Goal: Navigation & Orientation: Find specific page/section

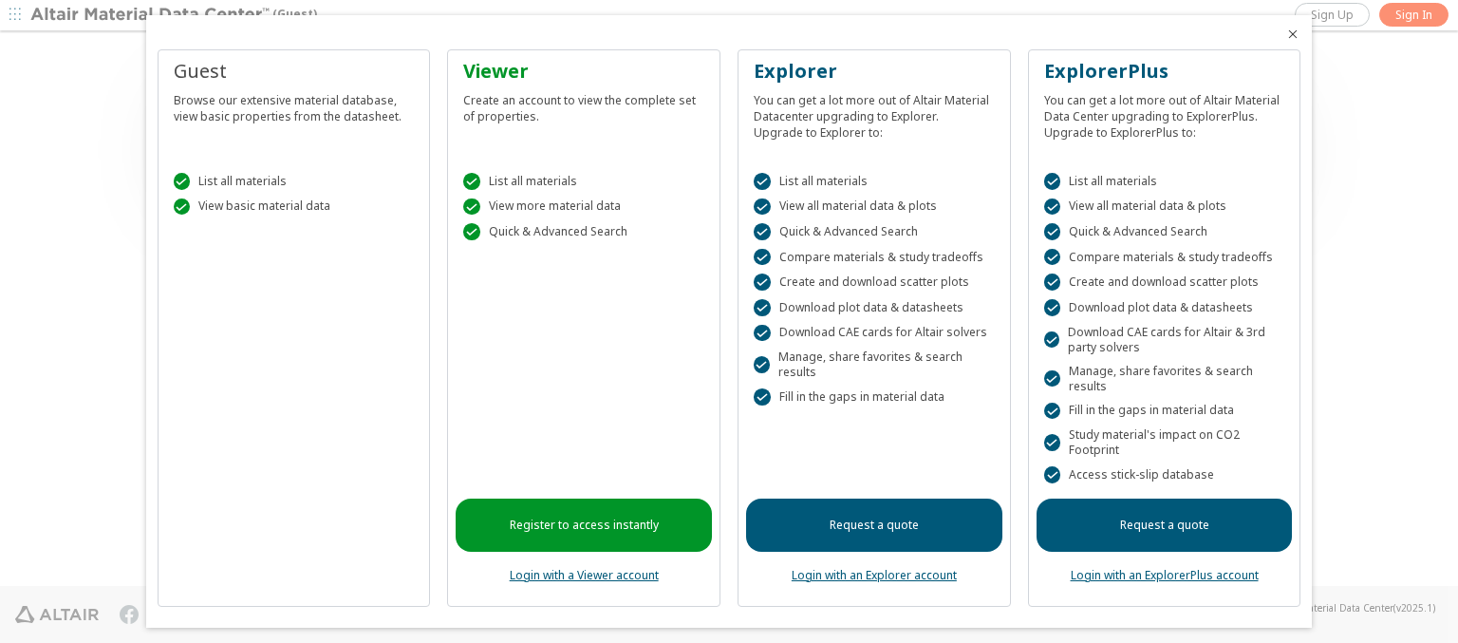
click at [1286, 34] on icon "Close" at bounding box center [1293, 34] width 15 height 15
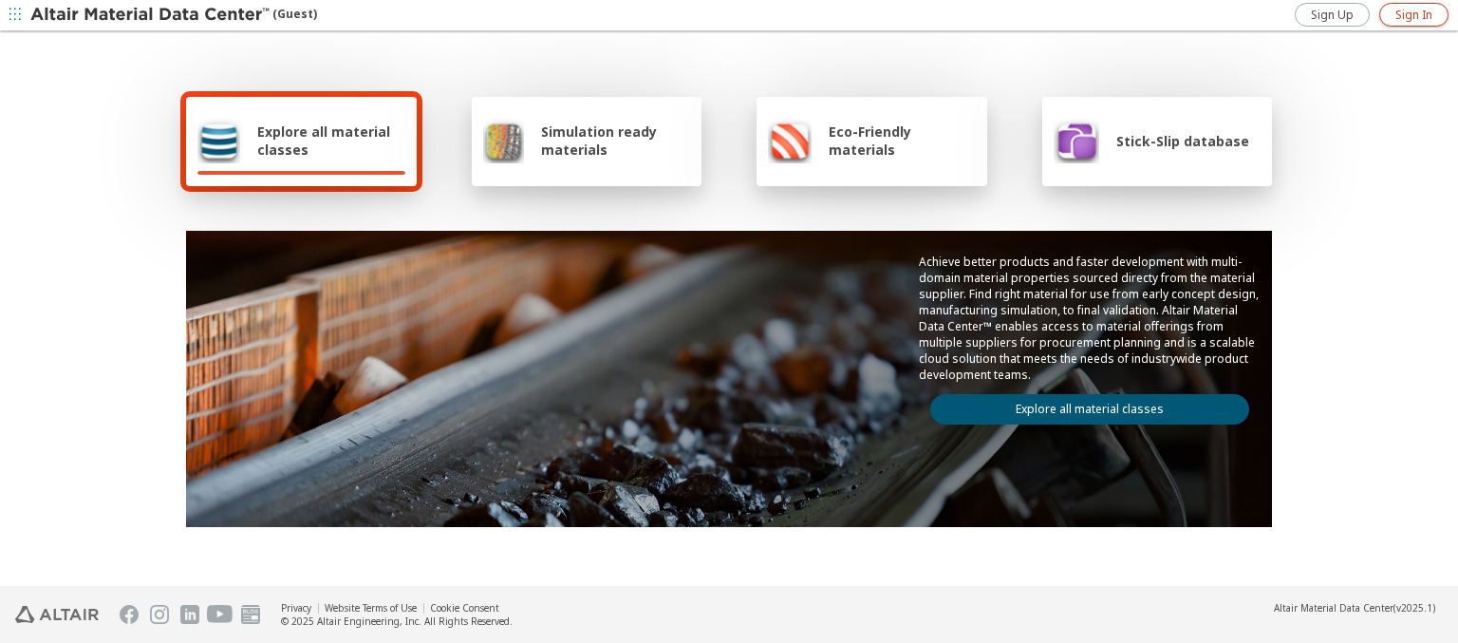
click at [1414, 14] on span "Sign In" at bounding box center [1414, 15] width 37 height 15
click at [151, 15] on img at bounding box center [151, 15] width 242 height 19
click at [324, 141] on span "Explore all material classes" at bounding box center [331, 140] width 148 height 36
click at [1082, 404] on link "Explore all material classes" at bounding box center [1089, 409] width 319 height 30
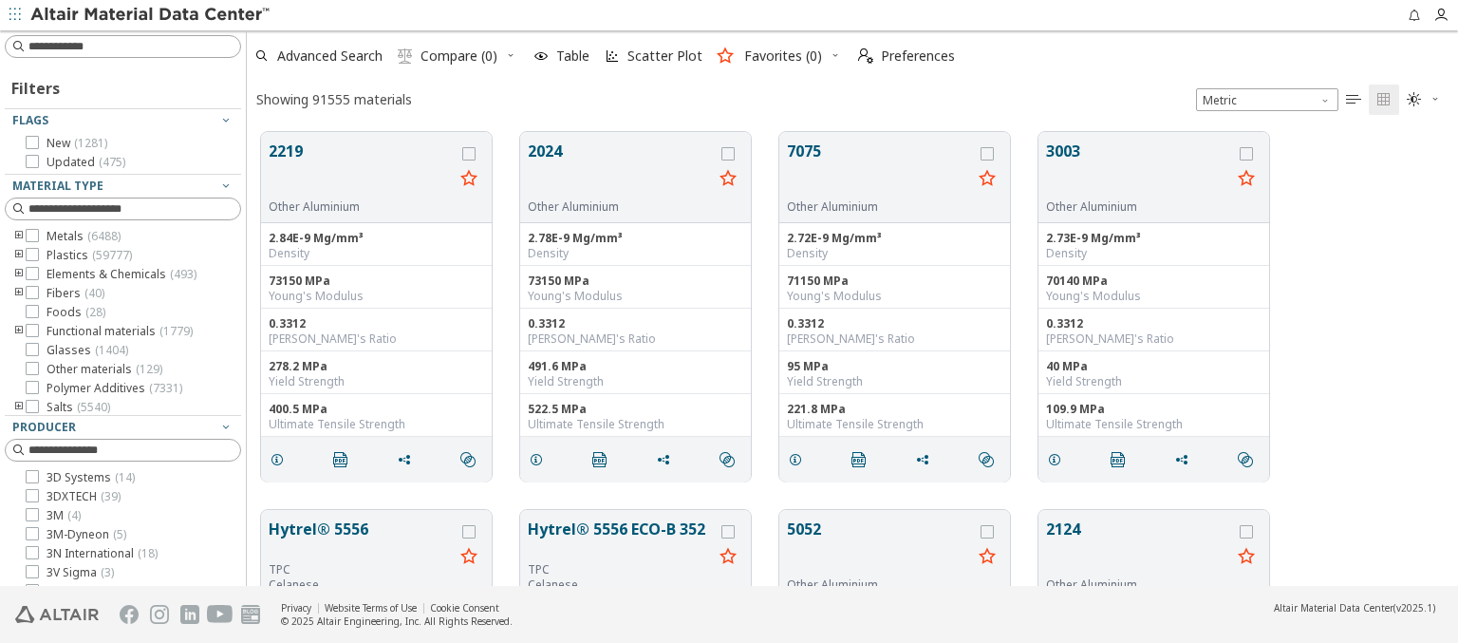
scroll to position [454, 1196]
click at [541, 56] on icon "button" at bounding box center [541, 55] width 15 height 15
